Goal: Transaction & Acquisition: Purchase product/service

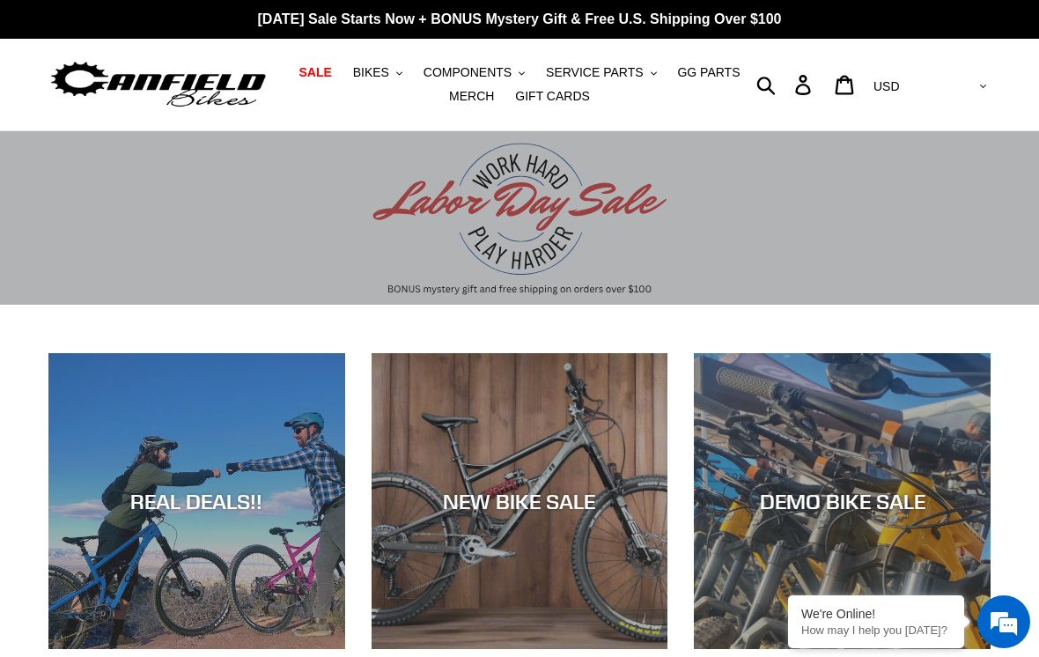
click at [383, 65] on span "BIKES" at bounding box center [371, 72] width 36 height 15
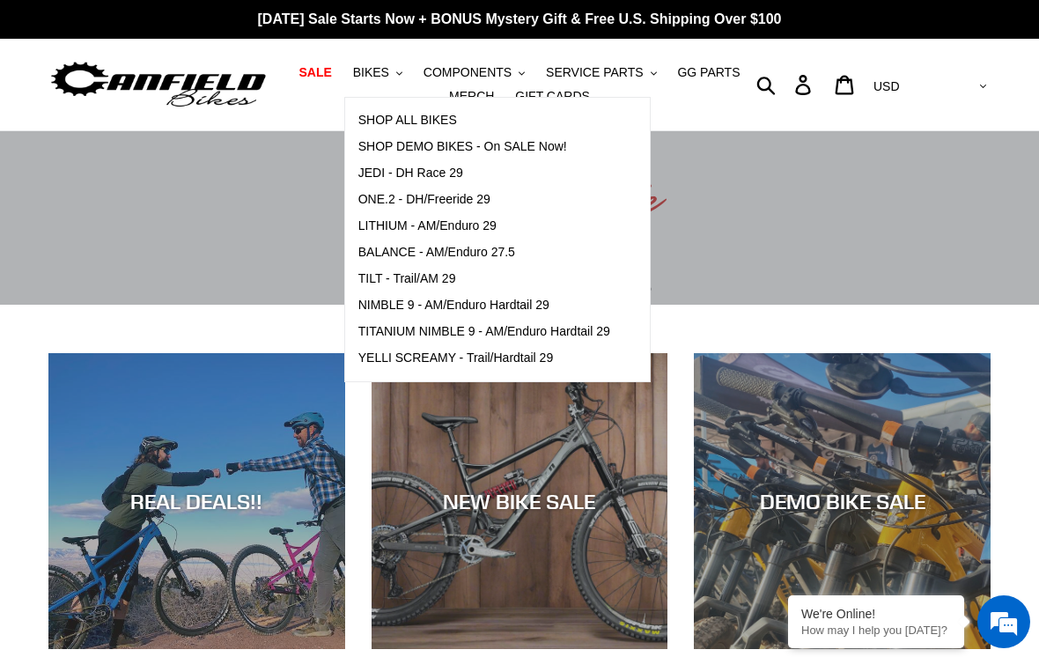
click at [379, 267] on link "TILT - Trail/AM 29" at bounding box center [484, 279] width 278 height 26
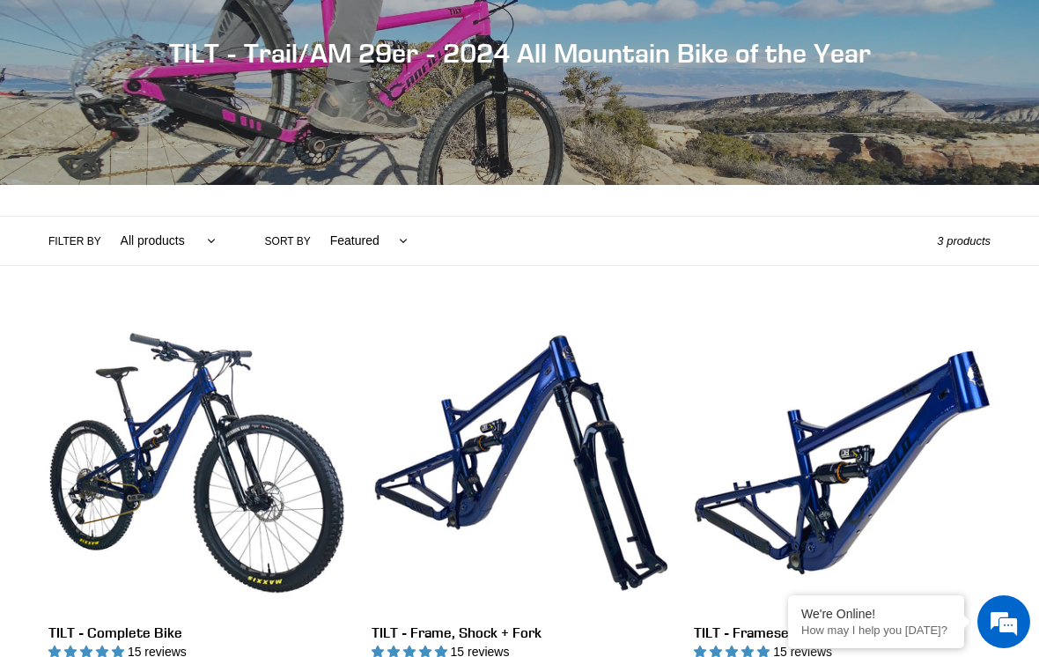
scroll to position [232, 0]
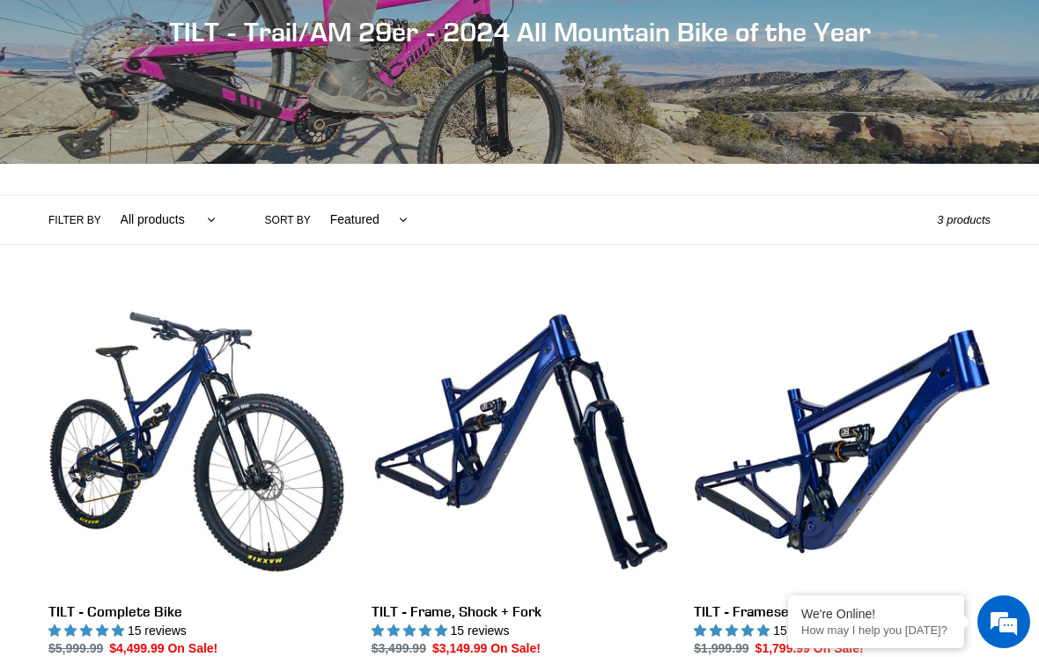
click at [801, 455] on link "TILT - Frameset" at bounding box center [842, 496] width 297 height 406
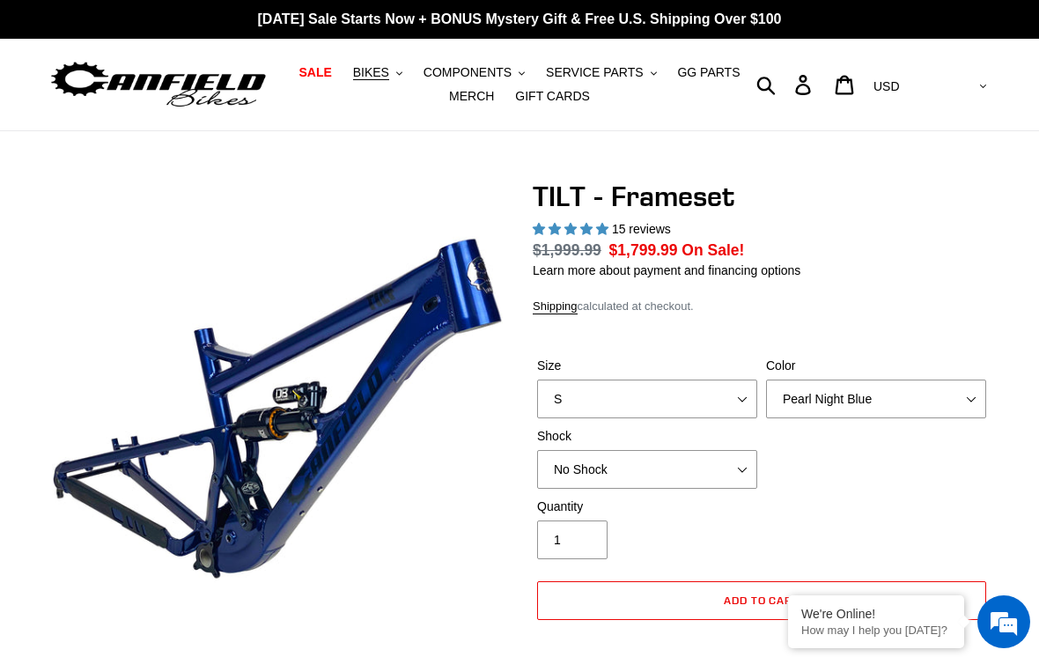
select select "highest-rating"
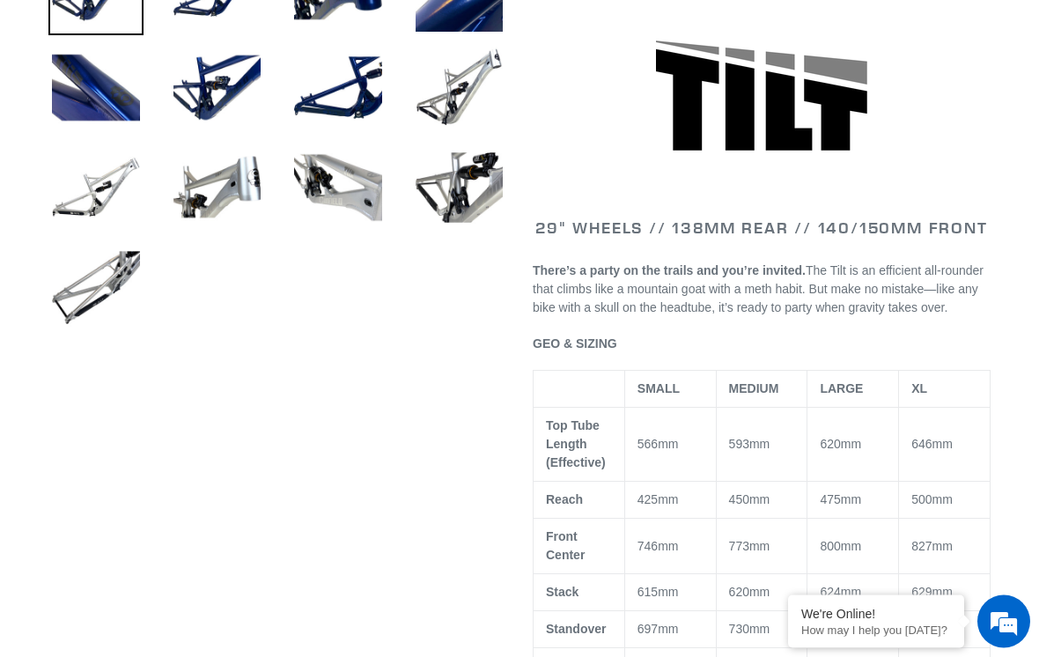
scroll to position [725, 0]
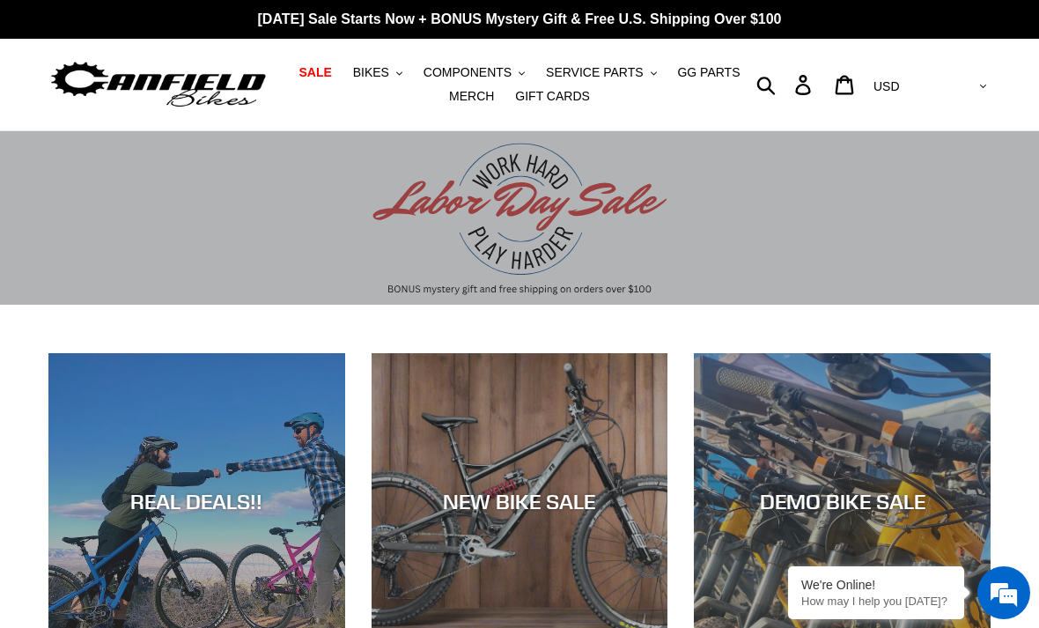
click at [376, 74] on span "BIKES" at bounding box center [371, 72] width 36 height 15
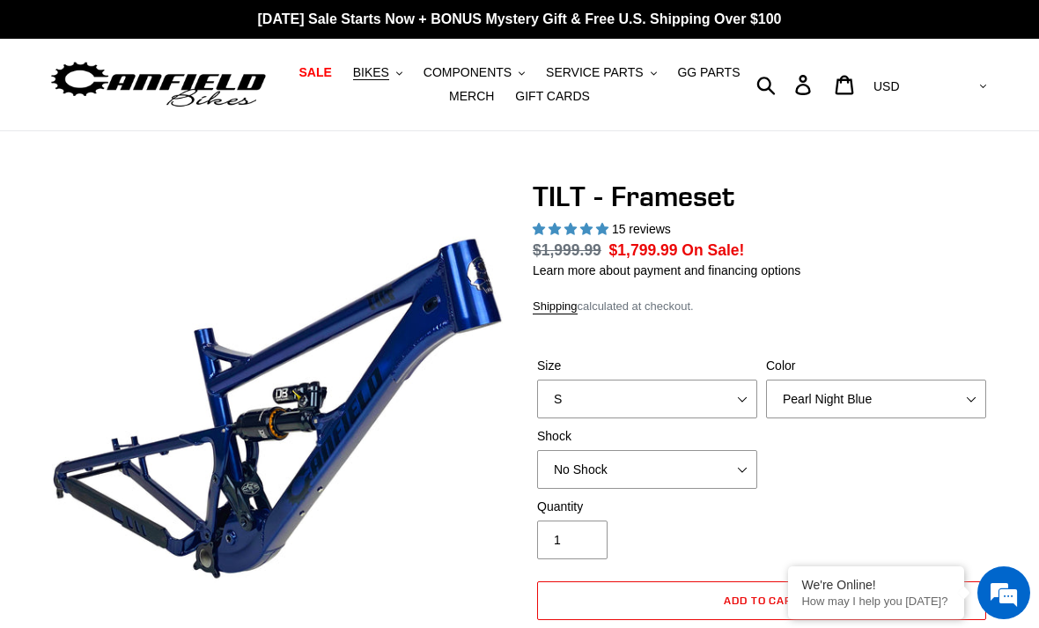
select select "highest-rating"
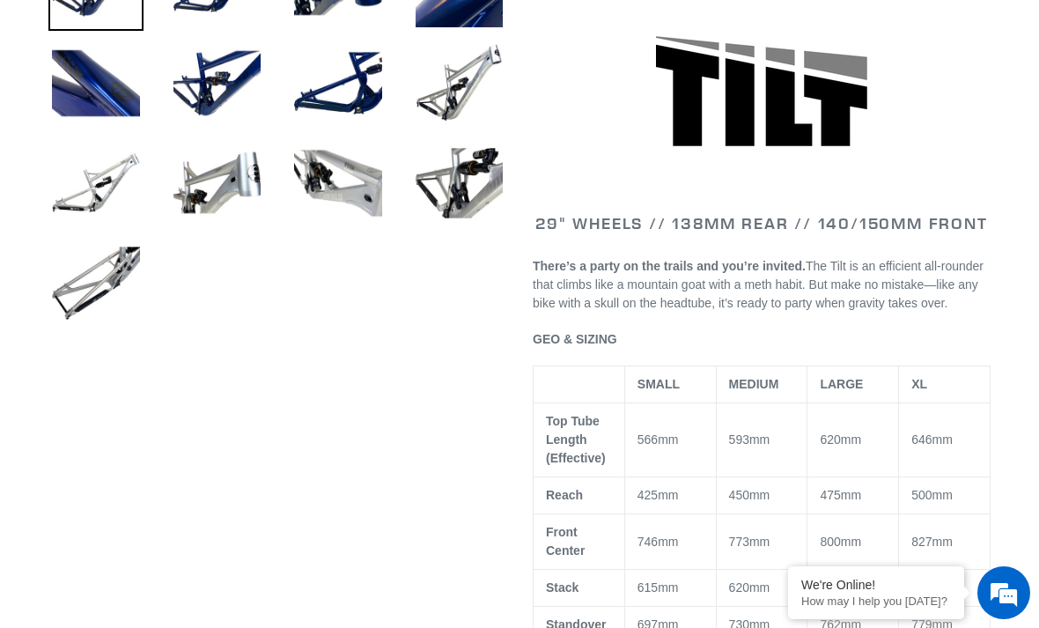
scroll to position [729, 0]
